Goal: Check status

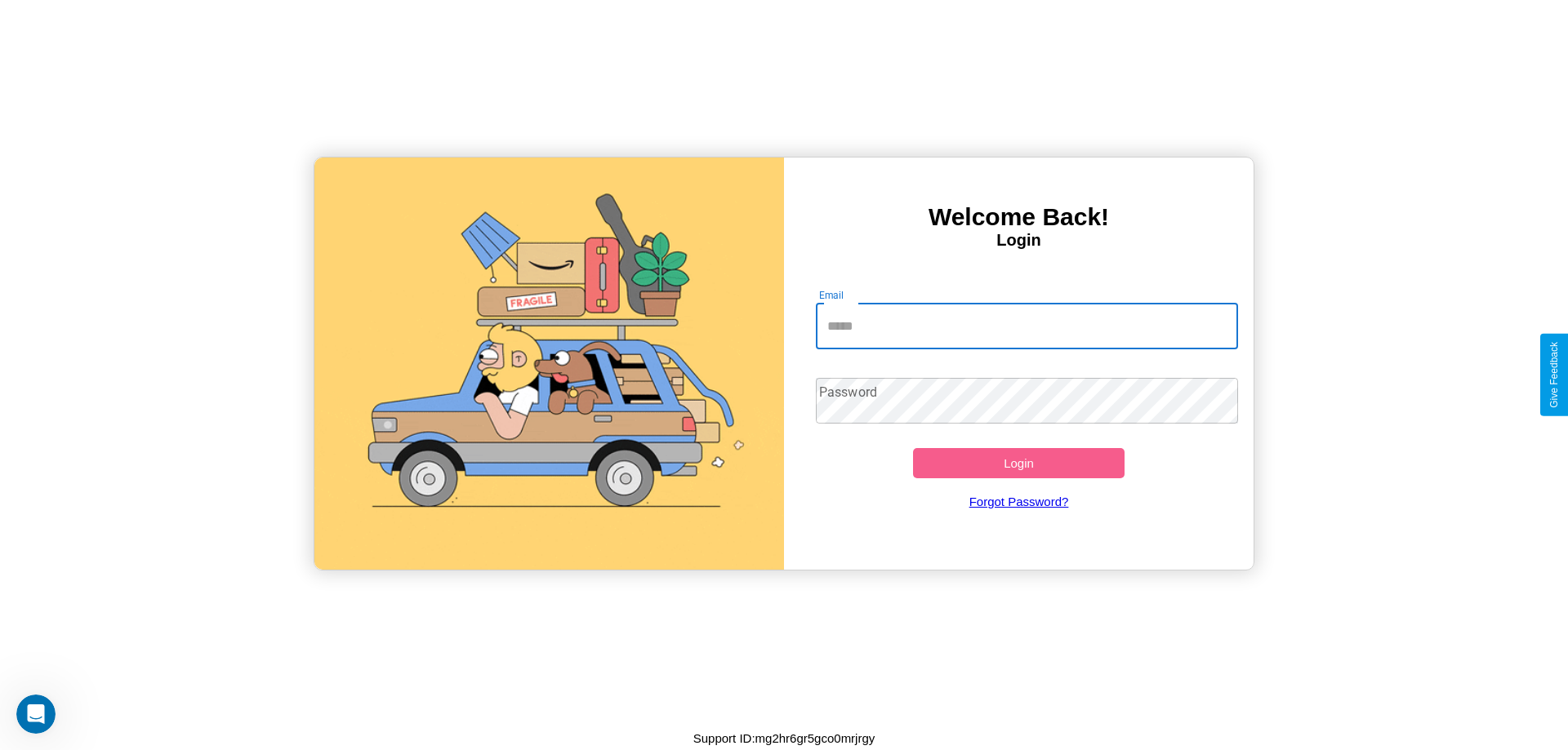
click at [1026, 326] on input "Email" at bounding box center [1027, 326] width 423 height 45
type input "**********"
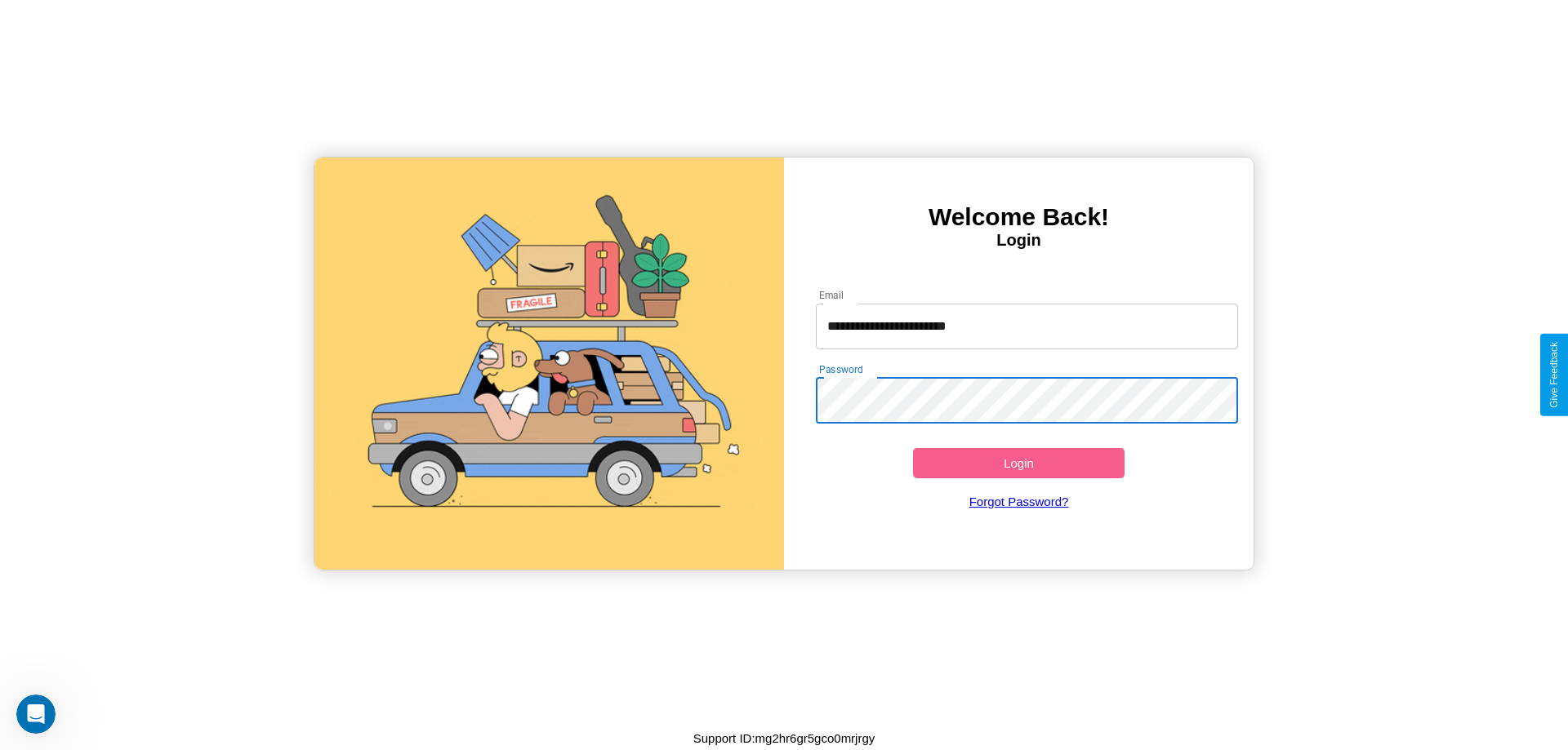
click at [1018, 463] on button "Login" at bounding box center [1018, 463] width 211 height 30
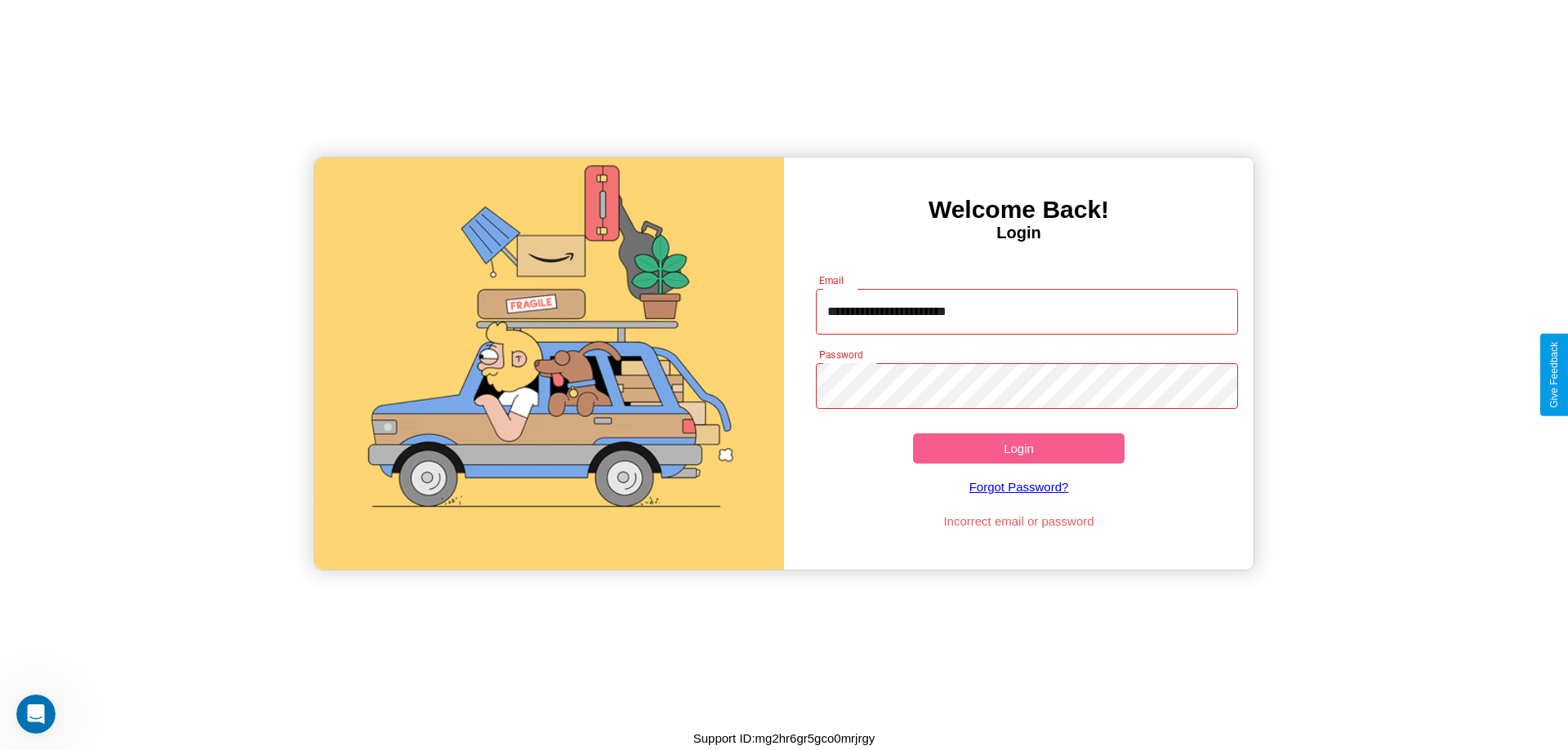
click at [1018, 448] on button "Login" at bounding box center [1018, 449] width 211 height 30
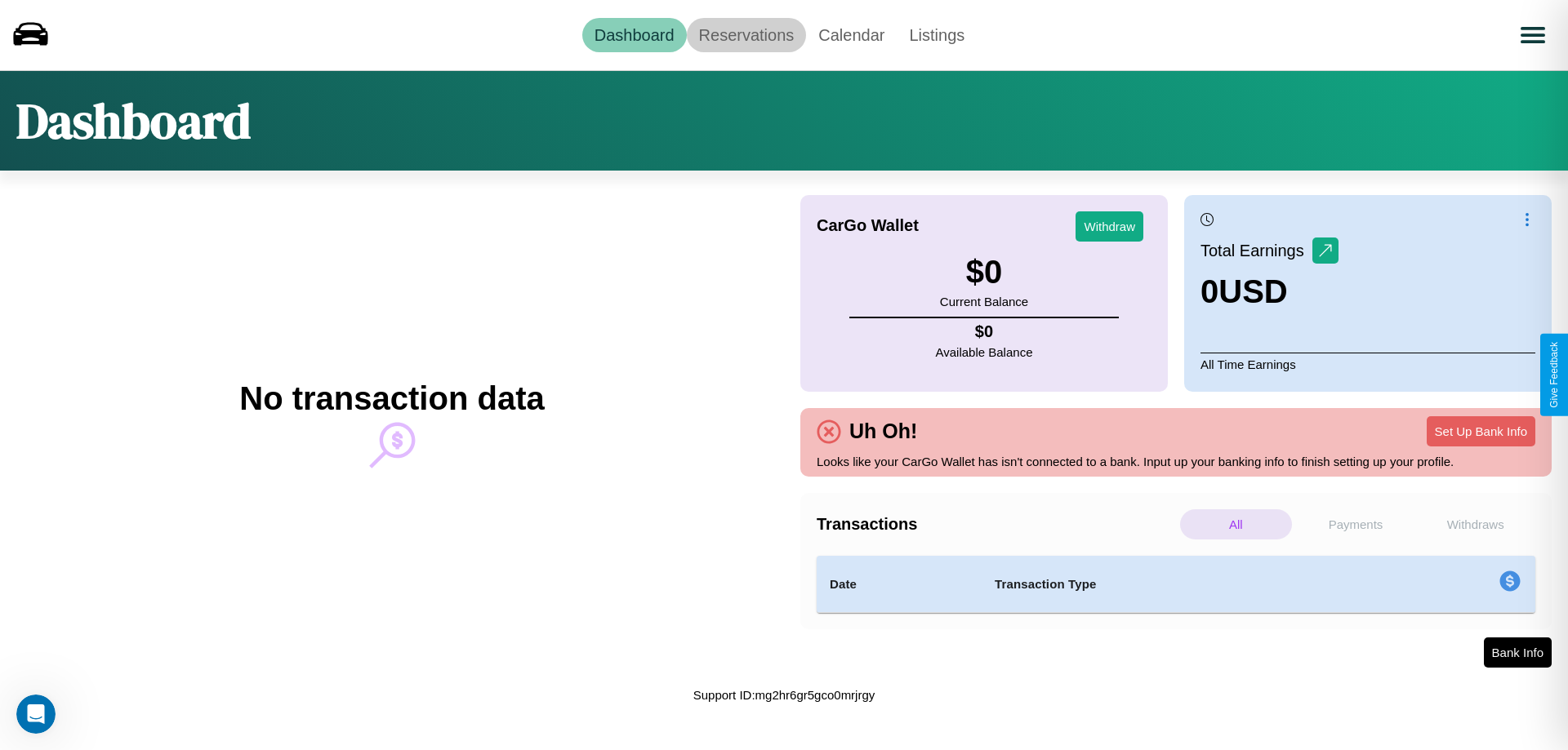
click at [746, 34] on link "Reservations" at bounding box center [747, 35] width 120 height 34
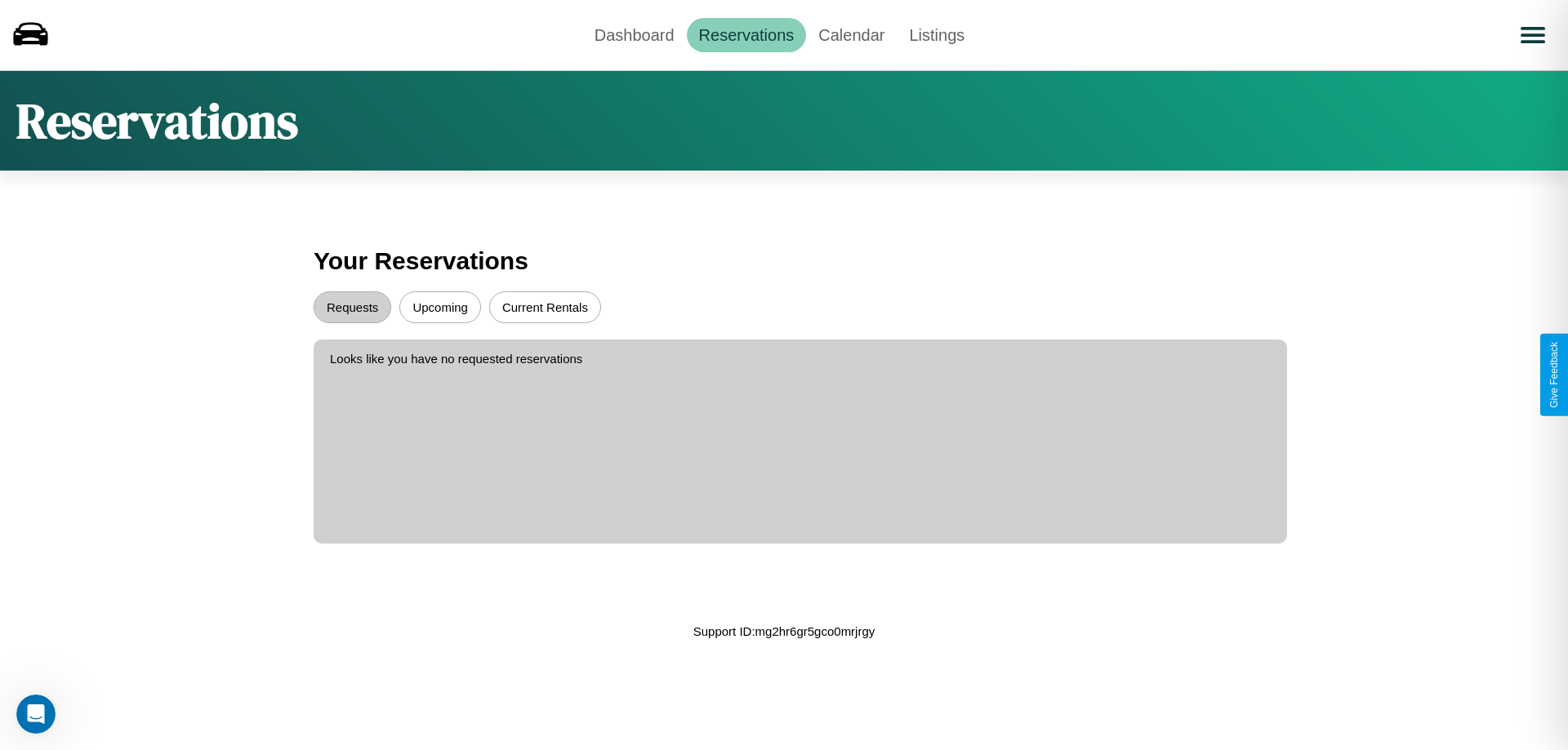
click at [352, 307] on button "Requests" at bounding box center [352, 307] width 78 height 32
click at [440, 307] on button "Upcoming" at bounding box center [440, 307] width 82 height 32
click at [633, 34] on link "Dashboard" at bounding box center [634, 35] width 104 height 34
